Goal: Transaction & Acquisition: Purchase product/service

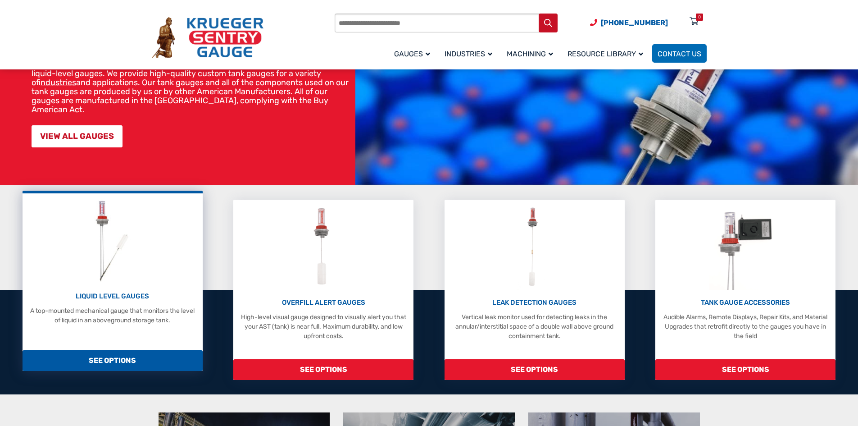
scroll to position [180, 0]
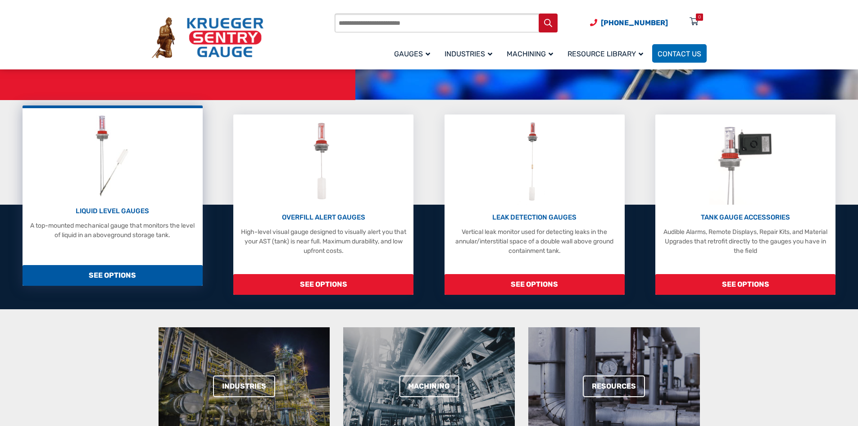
click at [133, 255] on div "LIQUID LEVEL GAUGES A top-mounted mechanical gauge that monitors the level of l…" at bounding box center [113, 195] width 180 height 180
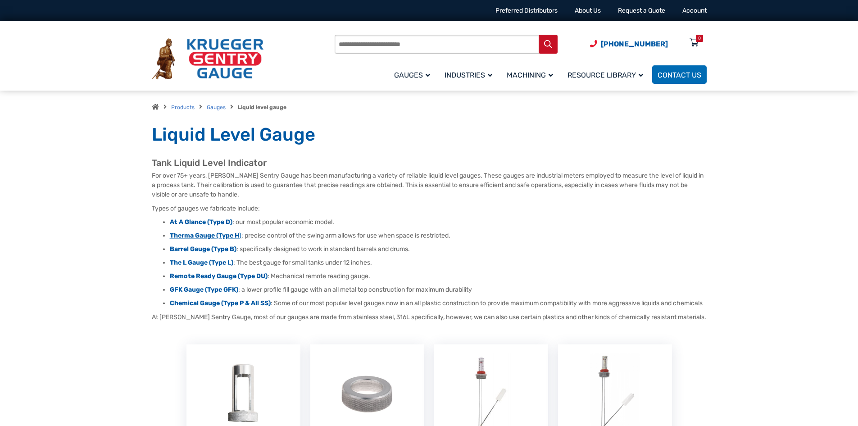
click at [195, 235] on strong "Therma Gauge (Type H" at bounding box center [204, 236] width 69 height 8
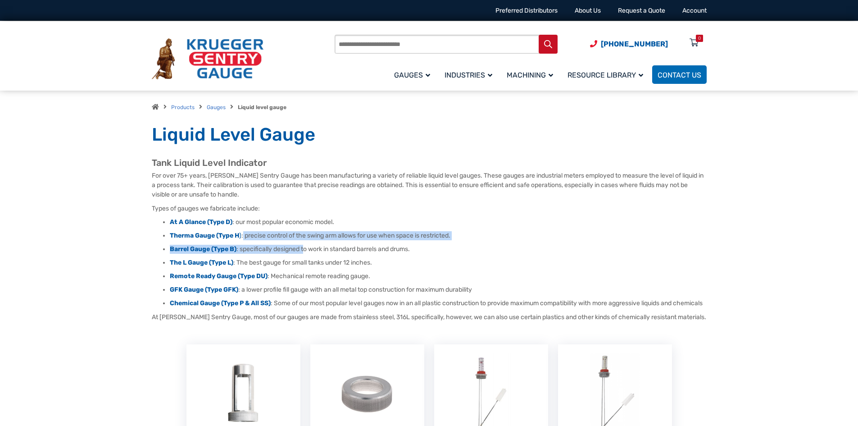
drag, startPoint x: 350, startPoint y: 236, endPoint x: 244, endPoint y: 235, distance: 106.3
click at [244, 235] on ul "At A Glance (Type D) : our most popular economic model. Therma Gauge (Type H ) …" at bounding box center [429, 263] width 555 height 90
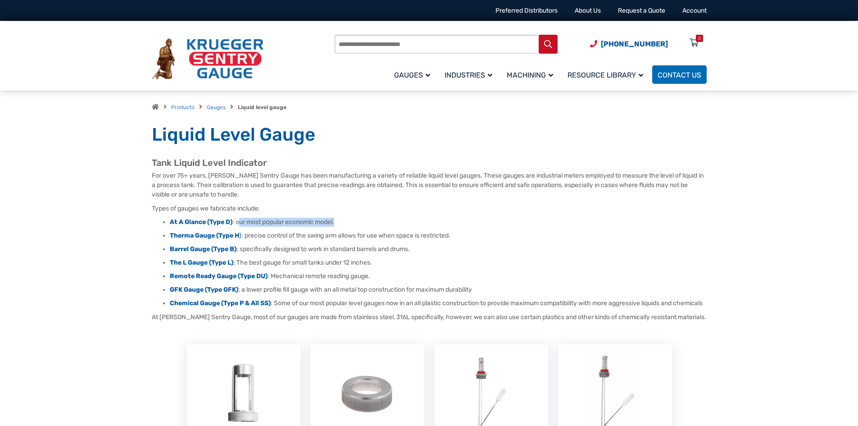
drag, startPoint x: 241, startPoint y: 223, endPoint x: 373, endPoint y: 219, distance: 132.9
click at [373, 219] on li "At A Glance (Type D) : our most popular economic model." at bounding box center [438, 222] width 537 height 9
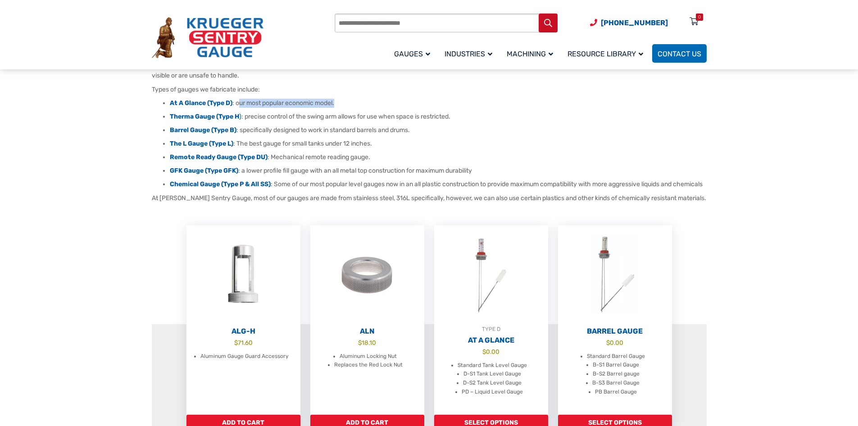
scroll to position [135, 0]
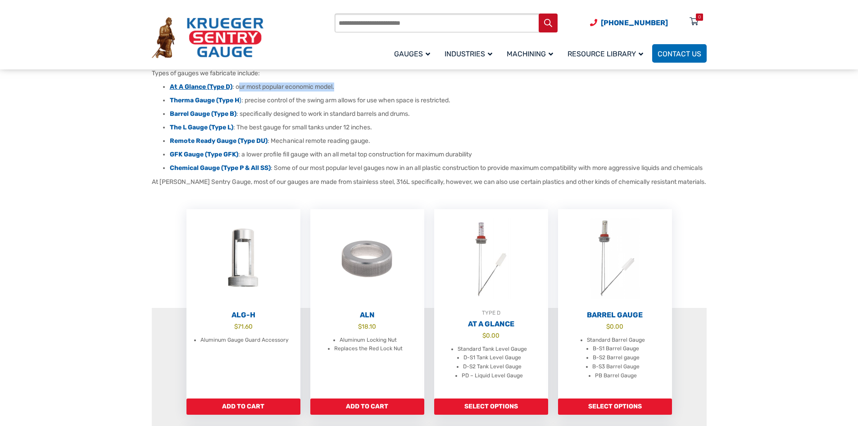
click at [186, 85] on strong "At A Glance (Type D)" at bounding box center [201, 87] width 63 height 8
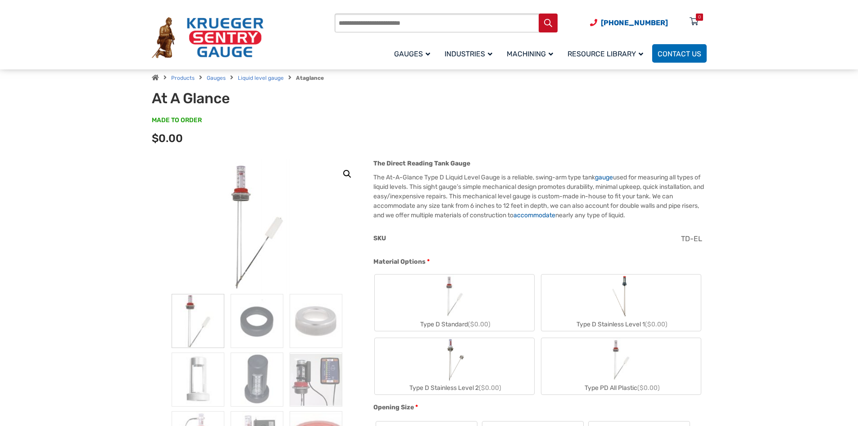
scroll to position [45, 0]
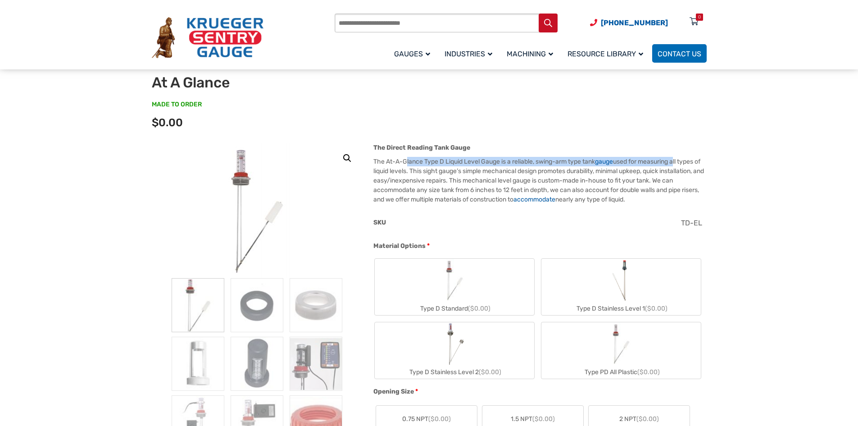
drag, startPoint x: 405, startPoint y: 162, endPoint x: 671, endPoint y: 160, distance: 265.8
click at [679, 160] on p "The At-A-Glance Type D Liquid Level Gauge is a reliable, swing-arm type tank ga…" at bounding box center [539, 180] width 333 height 47
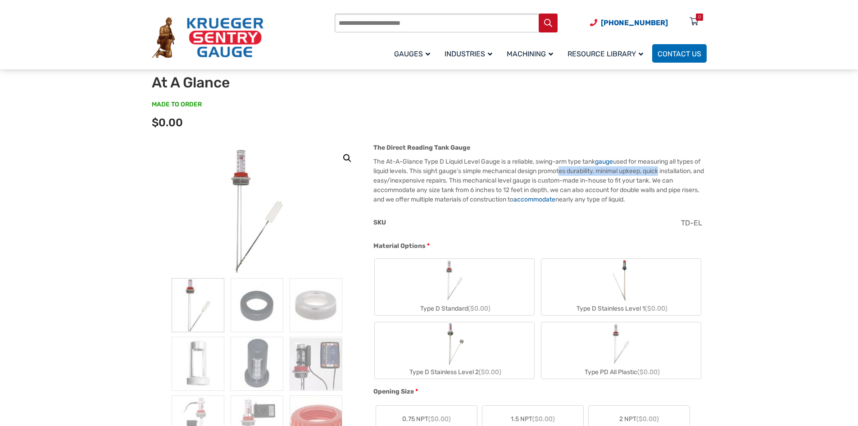
drag, startPoint x: 570, startPoint y: 170, endPoint x: 685, endPoint y: 171, distance: 114.4
click at [685, 171] on p "The At-A-Glance Type D Liquid Level Gauge is a reliable, swing-arm type tank ga…" at bounding box center [539, 180] width 333 height 47
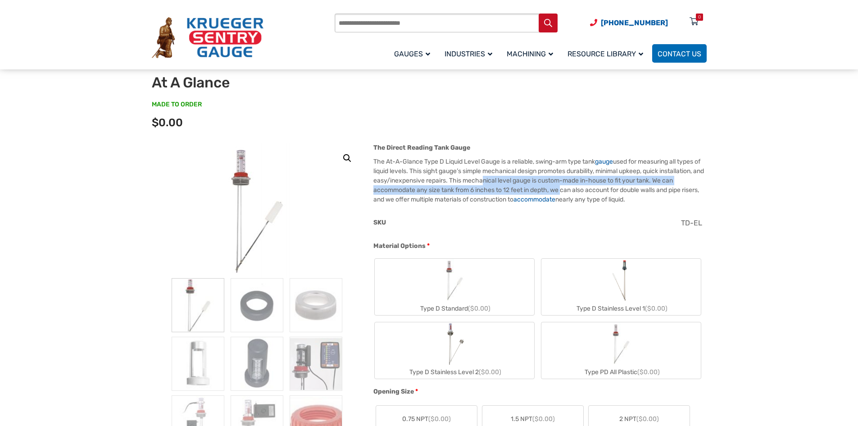
drag, startPoint x: 538, startPoint y: 180, endPoint x: 587, endPoint y: 191, distance: 50.3
click at [587, 191] on p "The At-A-Glance Type D Liquid Level Gauge is a reliable, swing-arm type tank ga…" at bounding box center [539, 180] width 333 height 47
click at [490, 193] on p "The At-A-Glance Type D Liquid Level Gauge is a reliable, swing-arm type tank ga…" at bounding box center [539, 180] width 333 height 47
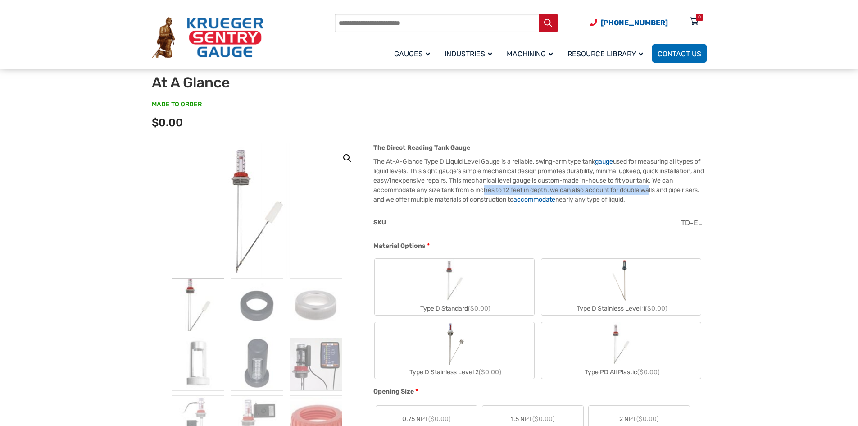
drag, startPoint x: 509, startPoint y: 190, endPoint x: 677, endPoint y: 188, distance: 168.0
click at [677, 188] on p "The At-A-Glance Type D Liquid Level Gauge is a reliable, swing-arm type tank ga…" at bounding box center [539, 180] width 333 height 47
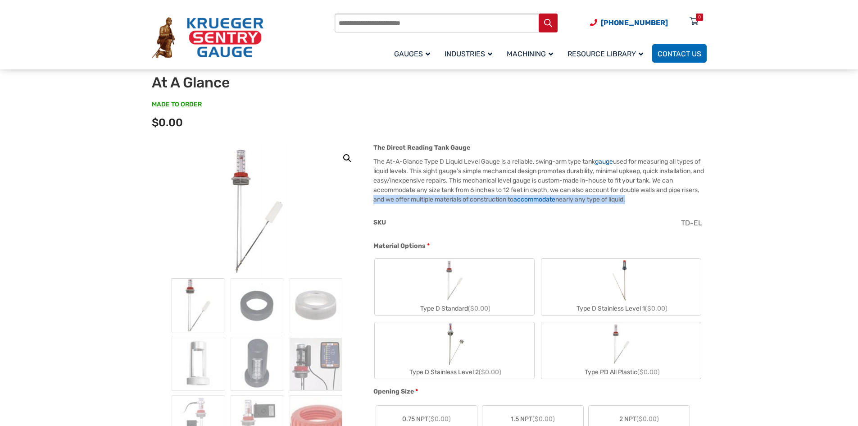
drag, startPoint x: 408, startPoint y: 198, endPoint x: 684, endPoint y: 199, distance: 276.1
click at [684, 199] on p "The At-A-Glance Type D Liquid Level Gauge is a reliable, swing-arm type tank ga…" at bounding box center [539, 180] width 333 height 47
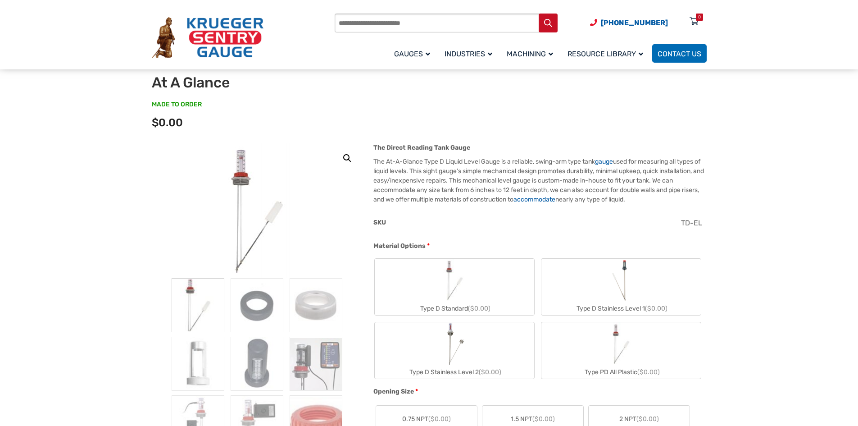
click at [468, 225] on div "SKU" at bounding box center [523, 224] width 300 height 12
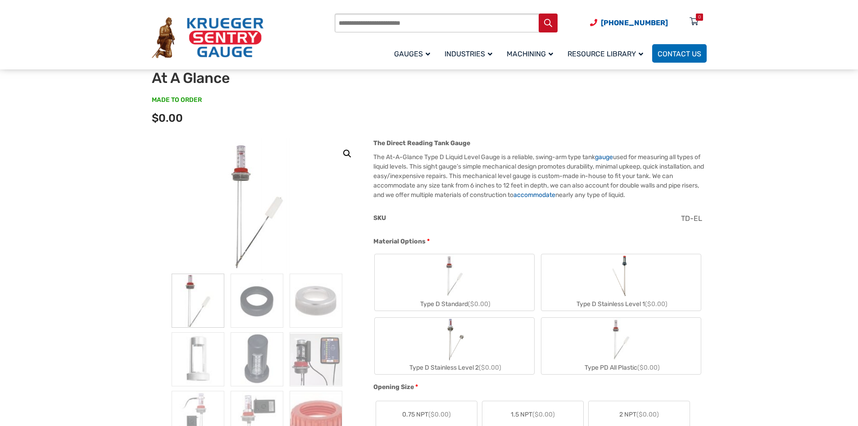
scroll to position [0, 0]
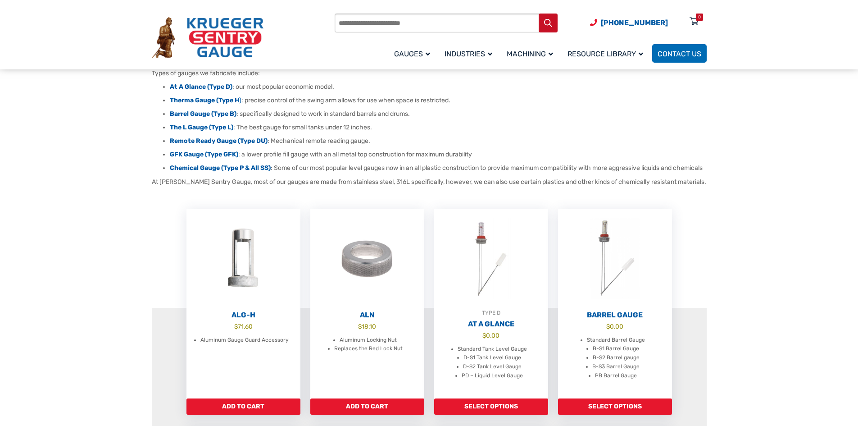
click at [205, 101] on strong "Therma Gauge (Type H" at bounding box center [204, 100] width 69 height 8
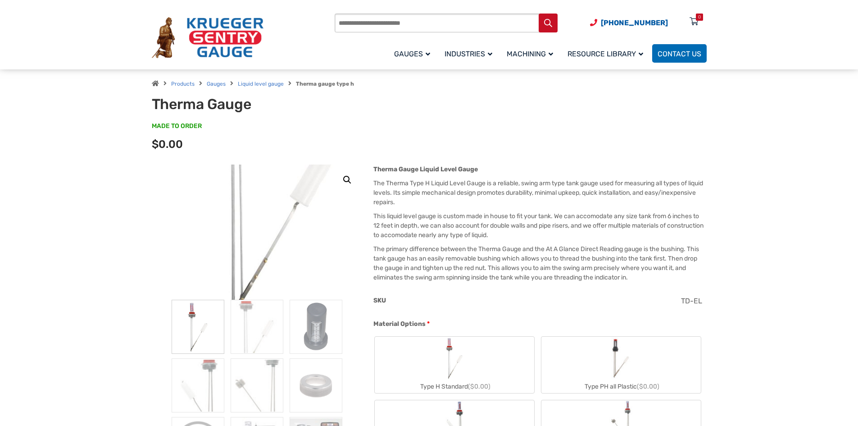
scroll to position [45, 0]
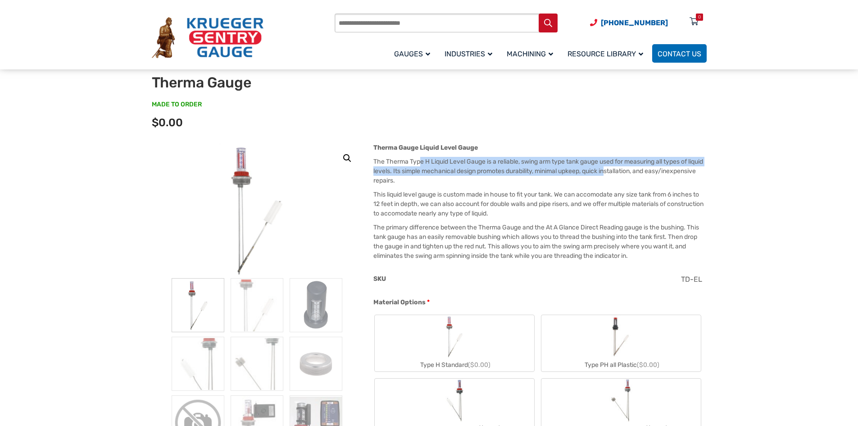
drag, startPoint x: 420, startPoint y: 162, endPoint x: 627, endPoint y: 172, distance: 207.0
click at [627, 172] on p "The Therma Type H Liquid Level Gauge is a reliable, swing arm type tank gauge u…" at bounding box center [539, 171] width 333 height 28
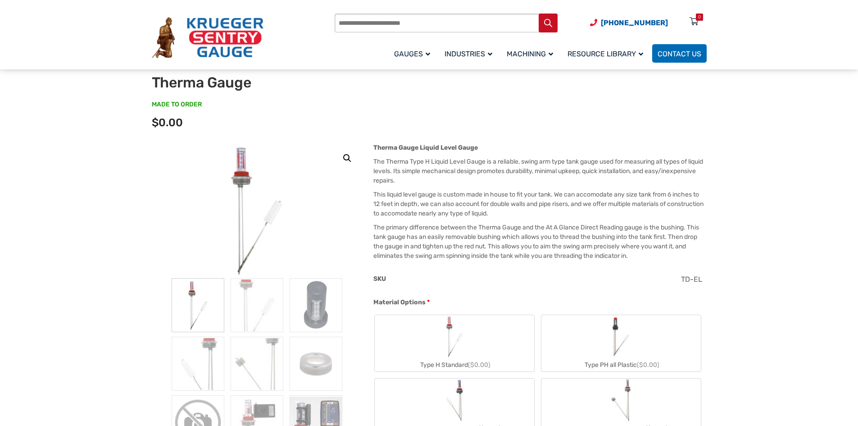
click at [454, 186] on div "Therma Gauge Liquid Level Gauge The Therma Type H Liquid Level Gauge is a relia…" at bounding box center [539, 202] width 333 height 118
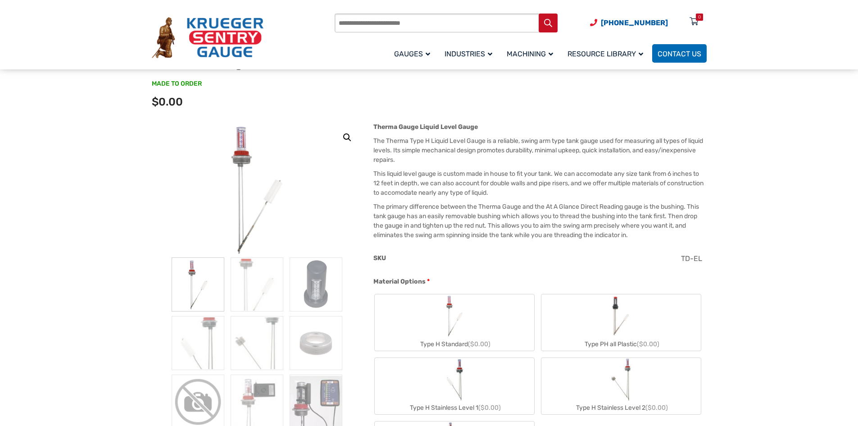
scroll to position [0, 0]
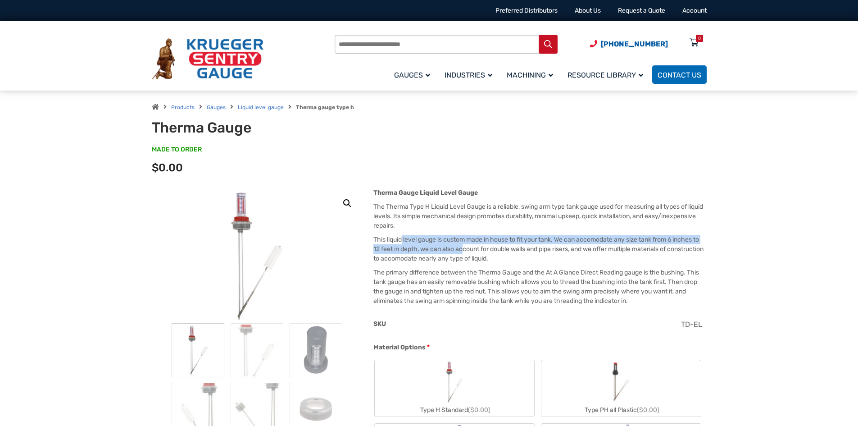
drag, startPoint x: 402, startPoint y: 244, endPoint x: 465, endPoint y: 245, distance: 62.6
click at [465, 245] on p "This liquid level gauge is custom made in house to fit your tank. We can accomo…" at bounding box center [539, 249] width 333 height 28
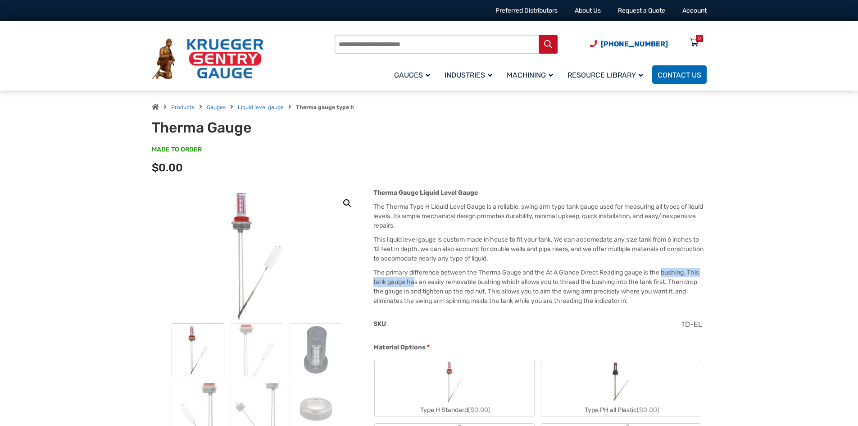
drag, startPoint x: 416, startPoint y: 279, endPoint x: 638, endPoint y: 280, distance: 222.1
click at [663, 275] on p "The primary difference between the Therma Gauge and the At A Glance Direct Read…" at bounding box center [539, 287] width 333 height 38
click at [428, 286] on p "The primary difference between the Therma Gauge and the At A Glance Direct Read…" at bounding box center [539, 287] width 333 height 38
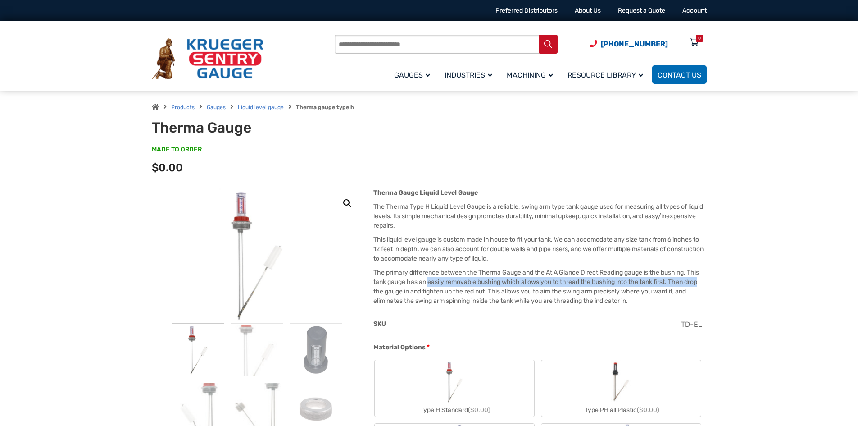
drag, startPoint x: 429, startPoint y: 282, endPoint x: 705, endPoint y: 284, distance: 276.6
click at [705, 284] on p "The primary difference between the Therma Gauge and the At A Glance Direct Read…" at bounding box center [539, 287] width 333 height 38
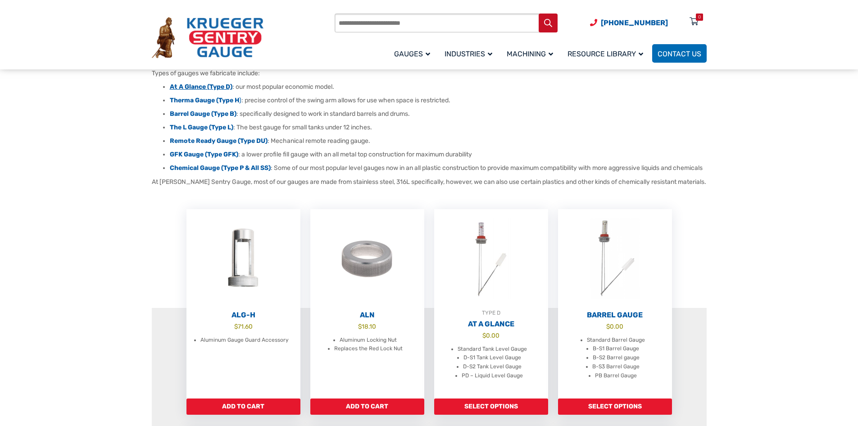
click at [194, 85] on strong "At A Glance (Type D)" at bounding box center [201, 87] width 63 height 8
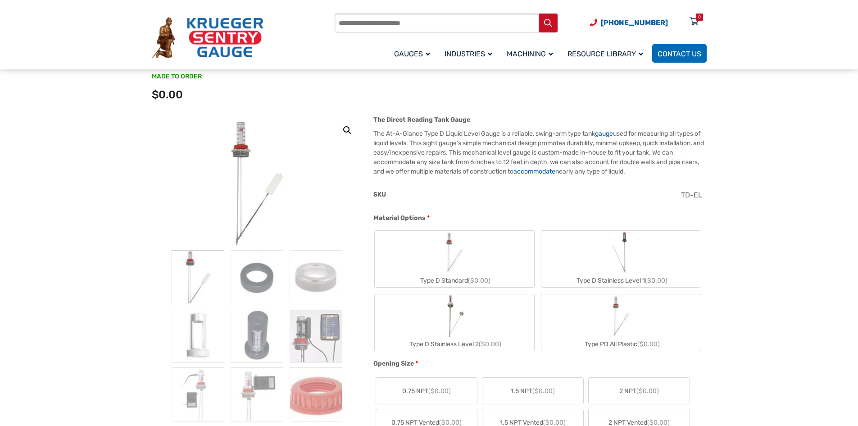
scroll to position [90, 0]
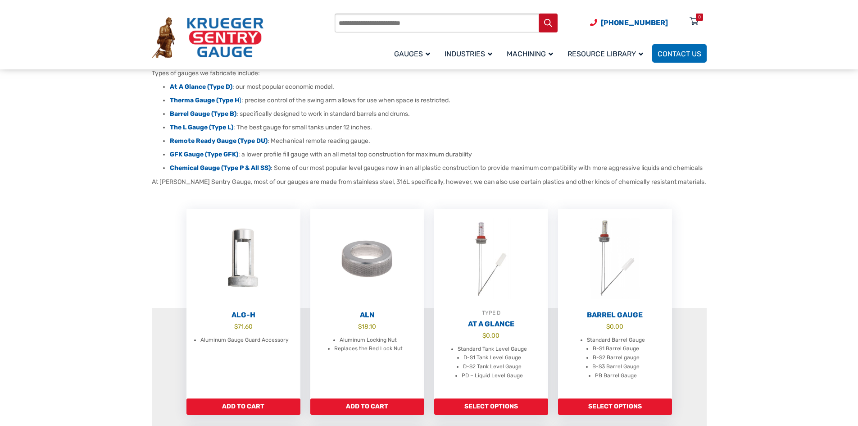
click at [189, 97] on strong "Therma Gauge (Type H" at bounding box center [204, 100] width 69 height 8
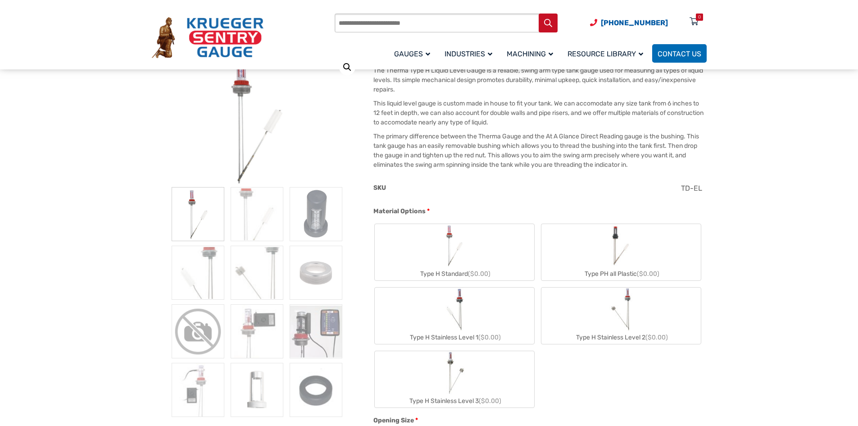
scroll to position [135, 0]
click at [462, 259] on img "Type H Standard" at bounding box center [454, 246] width 24 height 43
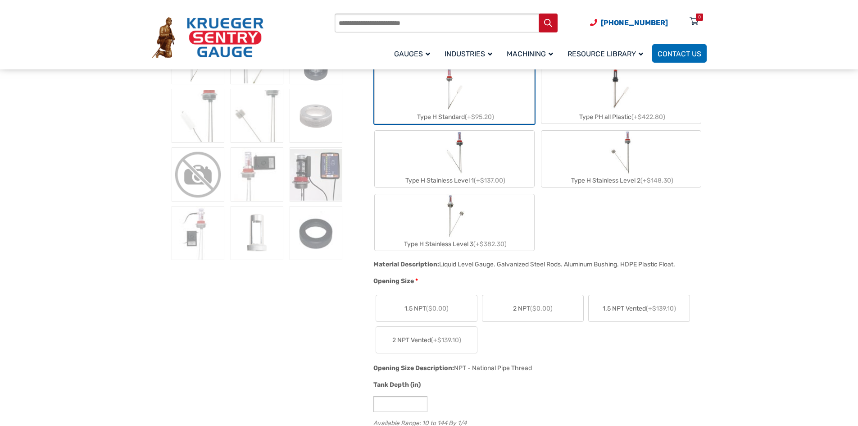
scroll to position [315, 0]
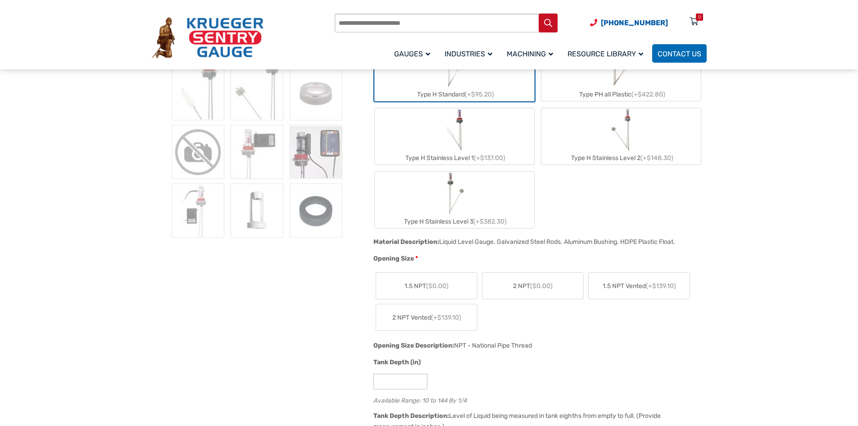
click at [538, 290] on span "2 NPT ($0.00)" at bounding box center [533, 285] width 40 height 9
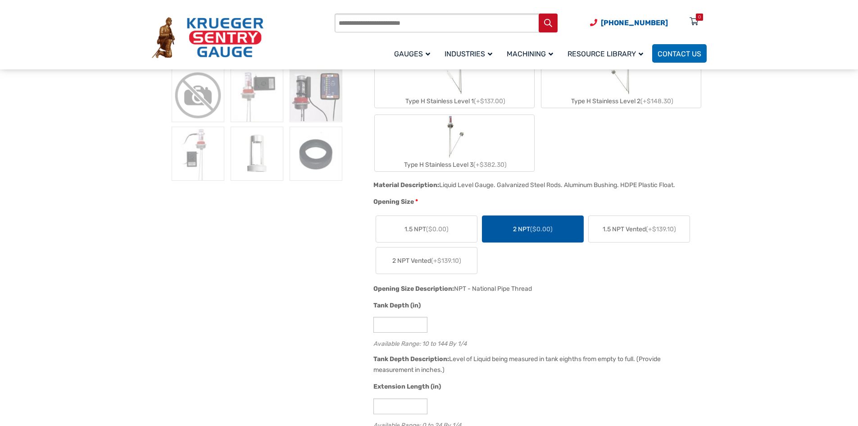
scroll to position [450, 0]
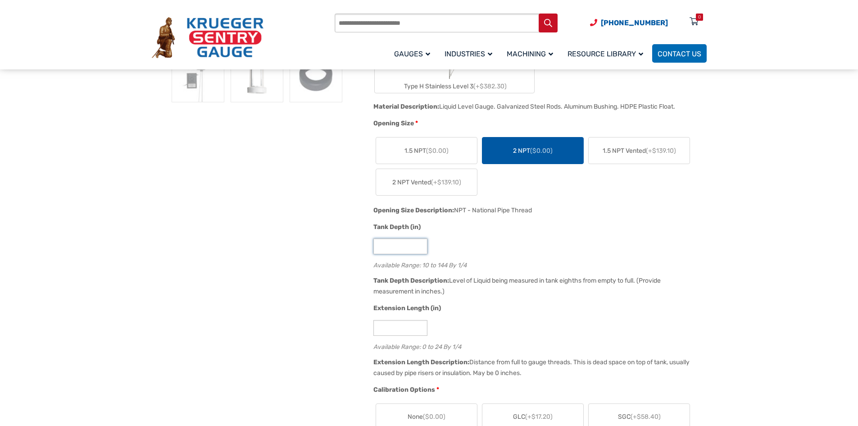
drag, startPoint x: 406, startPoint y: 246, endPoint x: 275, endPoint y: 245, distance: 130.6
type input "******"
click at [513, 254] on div "******" at bounding box center [537, 246] width 328 height 16
click at [450, 316] on div "Extension Length (in) * Available Range: 0 to 24 By 1/4" at bounding box center [537, 329] width 333 height 53
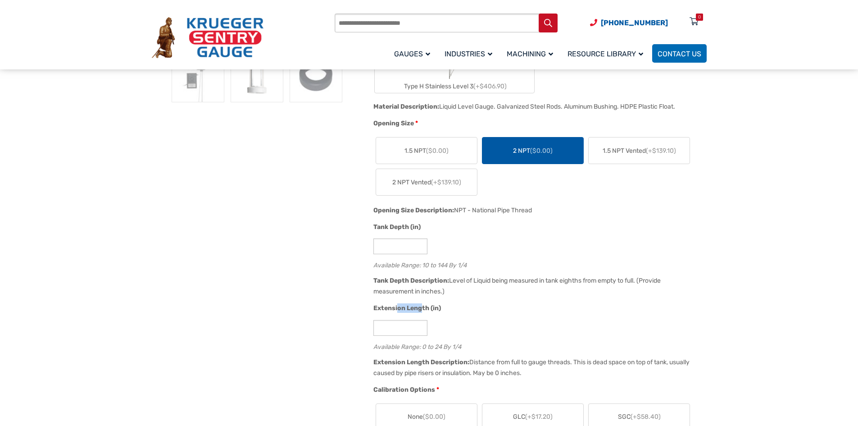
drag, startPoint x: 398, startPoint y: 309, endPoint x: 422, endPoint y: 307, distance: 24.4
click at [422, 307] on span "Extension Length (in)" at bounding box center [407, 308] width 68 height 8
drag, startPoint x: 506, startPoint y: 357, endPoint x: 529, endPoint y: 368, distance: 25.6
click at [529, 368] on div "Extension Length Description: Distance from full to gauge threads. This is dead…" at bounding box center [537, 370] width 333 height 28
drag, startPoint x: 552, startPoint y: 366, endPoint x: 700, endPoint y: 364, distance: 147.7
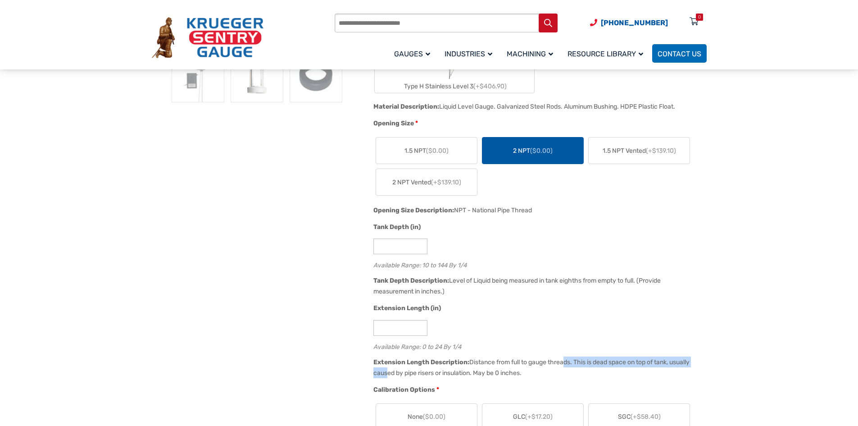
click at [700, 364] on div "Extension Length Description: Distance from full to gauge threads. This is dead…" at bounding box center [537, 370] width 333 height 28
click at [407, 334] on input "*" at bounding box center [400, 328] width 54 height 16
click at [601, 312] on div "Extension Length (in)" at bounding box center [537, 309] width 328 height 12
drag, startPoint x: 404, startPoint y: 322, endPoint x: 328, endPoint y: 329, distance: 76.5
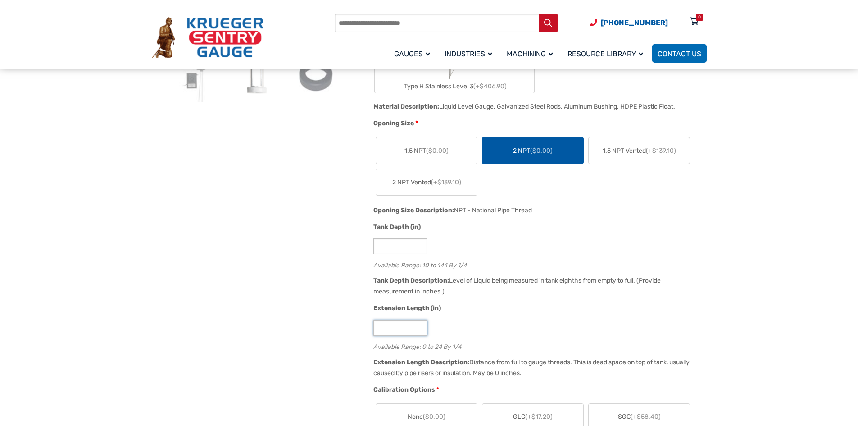
type input "***"
click at [409, 247] on input "******" at bounding box center [400, 246] width 54 height 16
click at [400, 333] on input "***" at bounding box center [400, 328] width 54 height 16
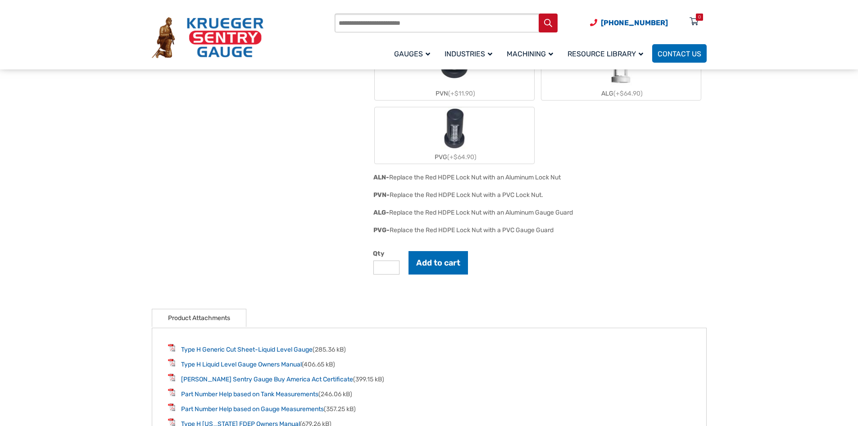
scroll to position [1126, 0]
click at [442, 265] on button "Add to cart" at bounding box center [438, 261] width 59 height 23
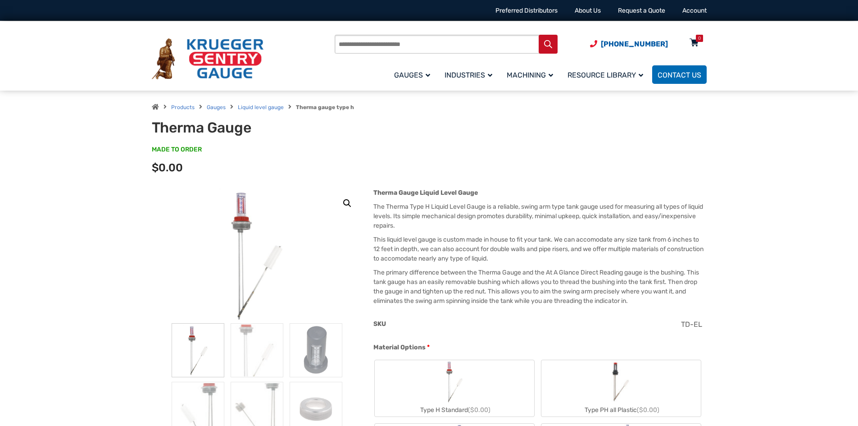
click at [697, 38] on div "0" at bounding box center [699, 38] width 7 height 7
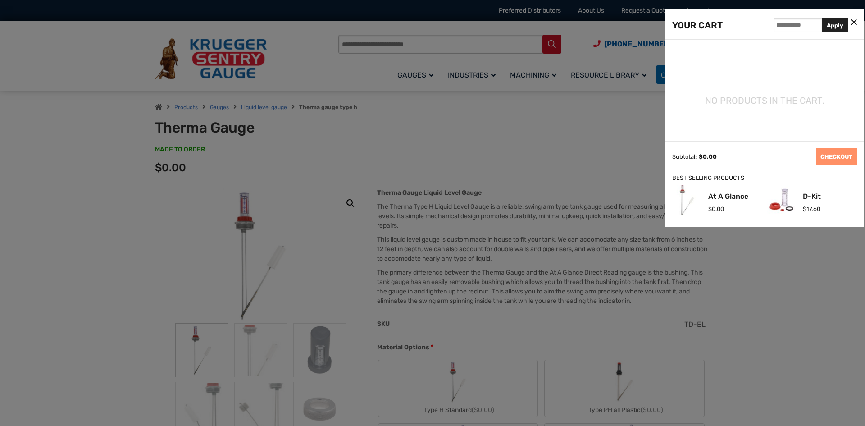
click at [439, 125] on div at bounding box center [432, 213] width 865 height 426
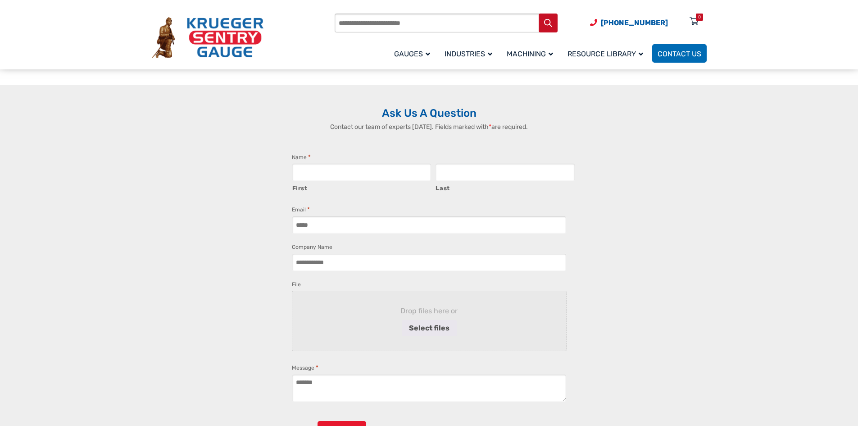
scroll to position [1802, 0]
click at [698, 19] on div "0" at bounding box center [699, 17] width 3 height 7
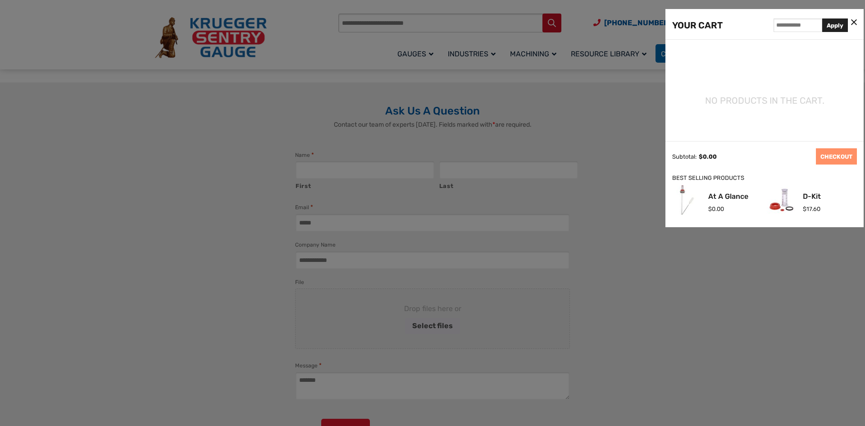
click at [855, 21] on icon at bounding box center [854, 22] width 6 height 9
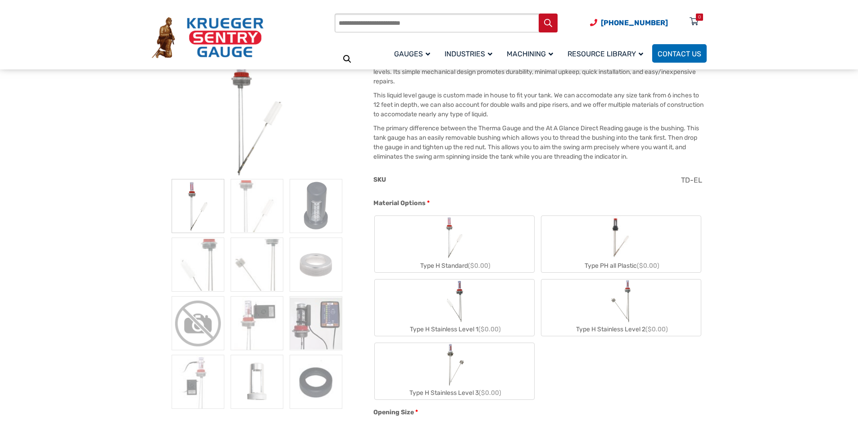
scroll to position [315, 0]
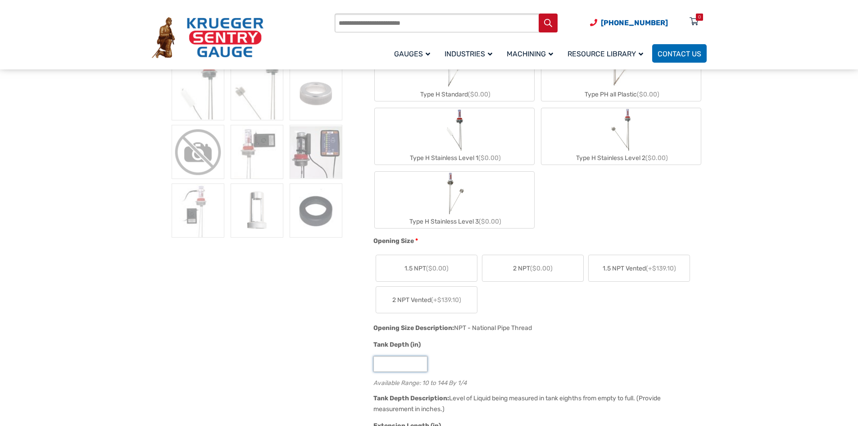
drag, startPoint x: 406, startPoint y: 364, endPoint x: 289, endPoint y: 361, distance: 116.7
click at [509, 323] on div "Opening Size Description: NPT - National Pipe Thread" at bounding box center [537, 331] width 333 height 18
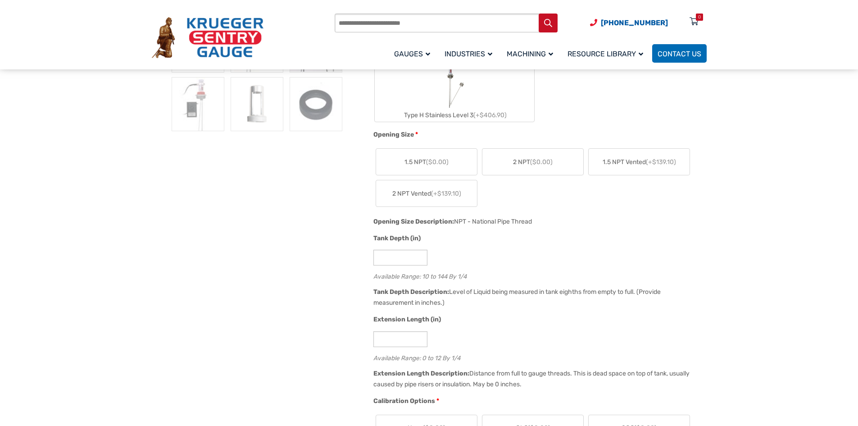
scroll to position [360, 0]
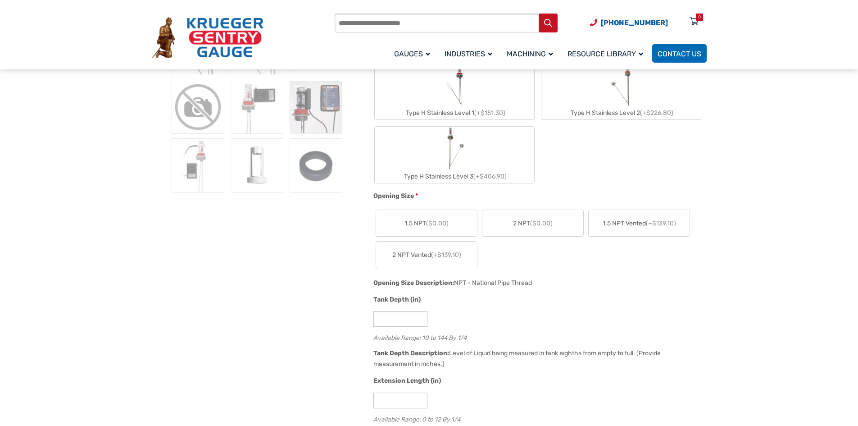
click at [534, 224] on span "($0.00)" at bounding box center [541, 223] width 23 height 8
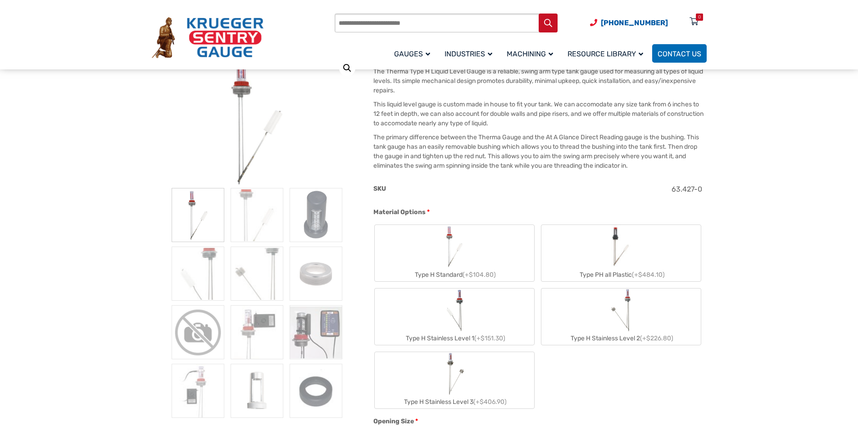
click at [463, 269] on div "Type H Standard (+$104.80)" at bounding box center [454, 274] width 159 height 13
type input "**"
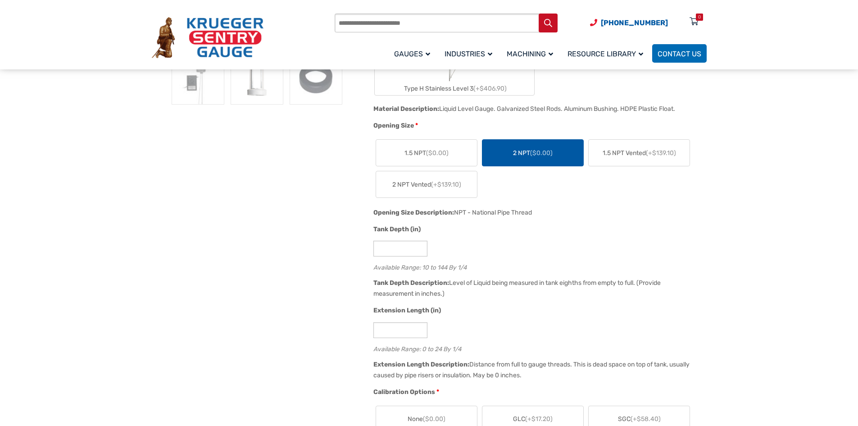
scroll to position [450, 0]
drag, startPoint x: 406, startPoint y: 335, endPoint x: 288, endPoint y: 339, distance: 118.5
type input "*"
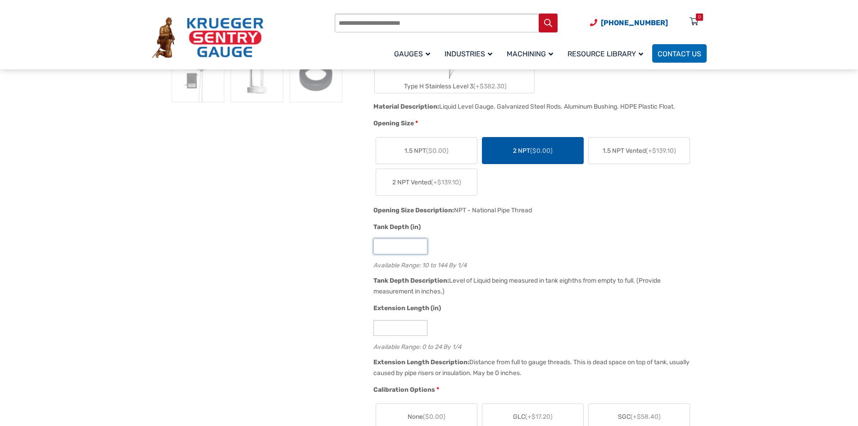
click at [399, 244] on input "**" at bounding box center [400, 246] width 54 height 16
drag, startPoint x: 377, startPoint y: 246, endPoint x: 291, endPoint y: 257, distance: 87.2
type input "******"
click at [591, 240] on div "******" at bounding box center [537, 246] width 328 height 16
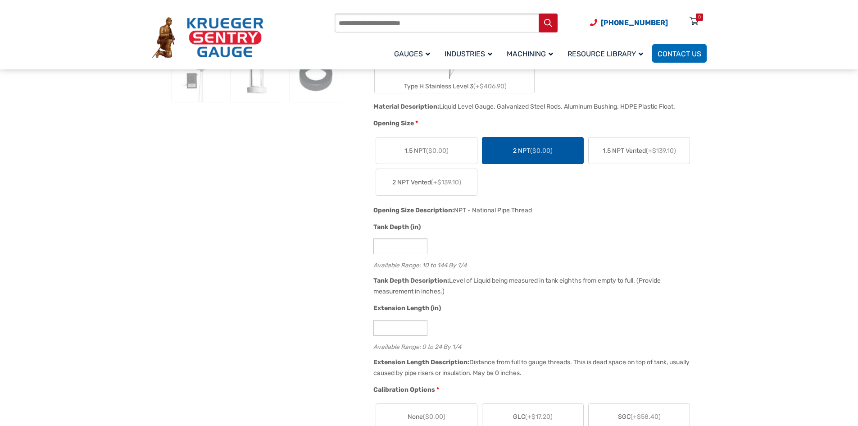
click at [532, 288] on div "Tank Depth Description: Level of Liquid being measured in tank eighths from emp…" at bounding box center [537, 289] width 333 height 28
click at [413, 324] on input "*" at bounding box center [400, 328] width 54 height 16
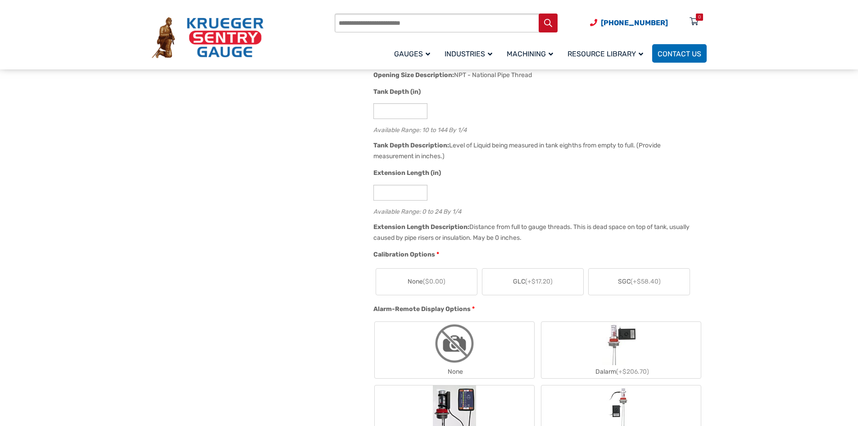
click at [429, 281] on span "($0.00)" at bounding box center [434, 281] width 23 height 8
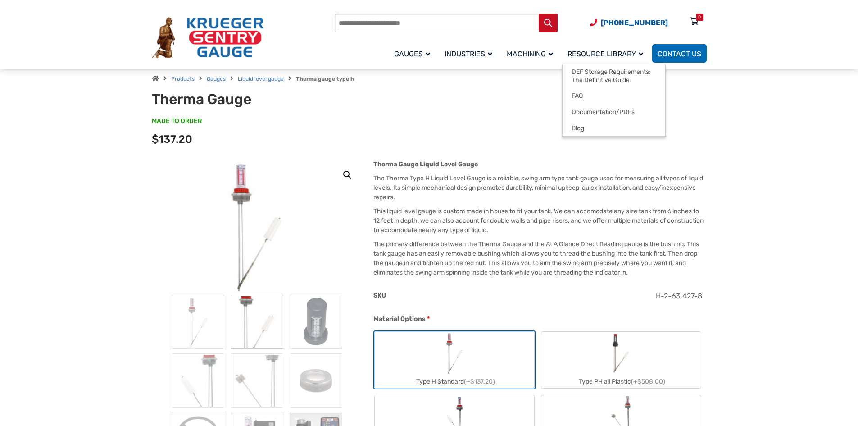
scroll to position [0, 0]
